Goal: Transaction & Acquisition: Purchase product/service

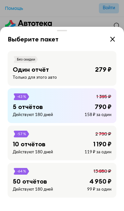
click at [68, 103] on div "5 отчётов 790 ₽" at bounding box center [62, 107] width 99 height 8
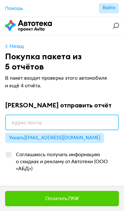
click at [35, 121] on input "email" at bounding box center [62, 122] width 114 height 16
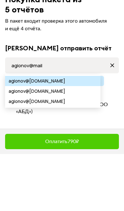
click at [37, 133] on span "@[DOMAIN_NAME]" at bounding box center [45, 138] width 40 height 10
type input "[EMAIL_ADDRESS][DOMAIN_NAME]"
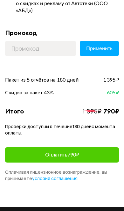
scroll to position [158, 0]
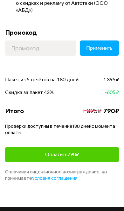
click at [71, 150] on button "Оплатить 790 ₽" at bounding box center [62, 154] width 114 height 15
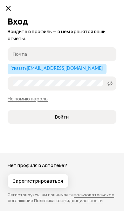
click at [51, 66] on button "Указать [EMAIL_ADDRESS][DOMAIN_NAME]" at bounding box center [57, 69] width 99 height 10
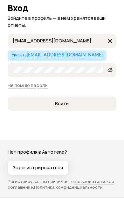
scroll to position [171, 0]
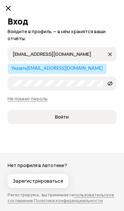
click at [68, 116] on span "Войти" at bounding box center [62, 117] width 14 height 6
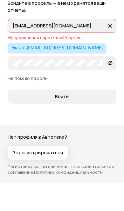
scroll to position [200, 0]
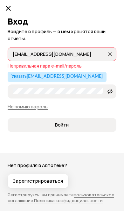
click at [74, 123] on span "Войти" at bounding box center [62, 125] width 98 height 6
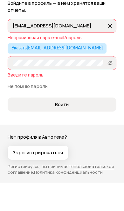
scroll to position [228, 0]
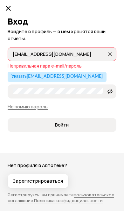
click at [71, 124] on span "Войти" at bounding box center [62, 125] width 98 height 6
click at [70, 126] on span "Войти" at bounding box center [62, 125] width 98 height 6
click at [66, 52] on input "[EMAIL_ADDRESS][DOMAIN_NAME]" at bounding box center [60, 54] width 94 height 6
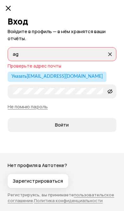
type input "a"
click at [71, 124] on span "Войти" at bounding box center [62, 125] width 98 height 6
click at [67, 122] on span "Войти" at bounding box center [62, 125] width 14 height 6
click at [65, 122] on span "Войти" at bounding box center [62, 125] width 14 height 6
click at [52, 120] on button "Войти" at bounding box center [62, 125] width 109 height 14
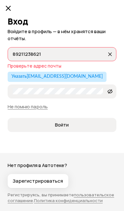
click at [54, 75] on span "Указать [EMAIL_ADDRESS][DOMAIN_NAME]" at bounding box center [56, 76] width 91 height 4
type input "[EMAIL_ADDRESS][DOMAIN_NAME]"
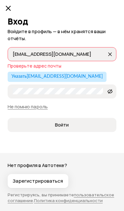
click at [70, 125] on span "Войти" at bounding box center [62, 125] width 98 height 6
click at [66, 122] on span "Войти" at bounding box center [62, 125] width 14 height 6
click at [10, 7] on icon at bounding box center [8, 8] width 8 height 8
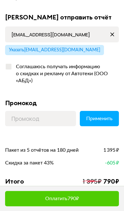
scroll to position [88, 0]
click at [102, 116] on span "Применить" at bounding box center [99, 118] width 26 height 5
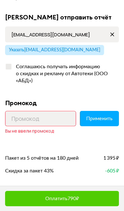
click at [102, 122] on button "Применить" at bounding box center [99, 118] width 39 height 15
